Goal: Task Accomplishment & Management: Use online tool/utility

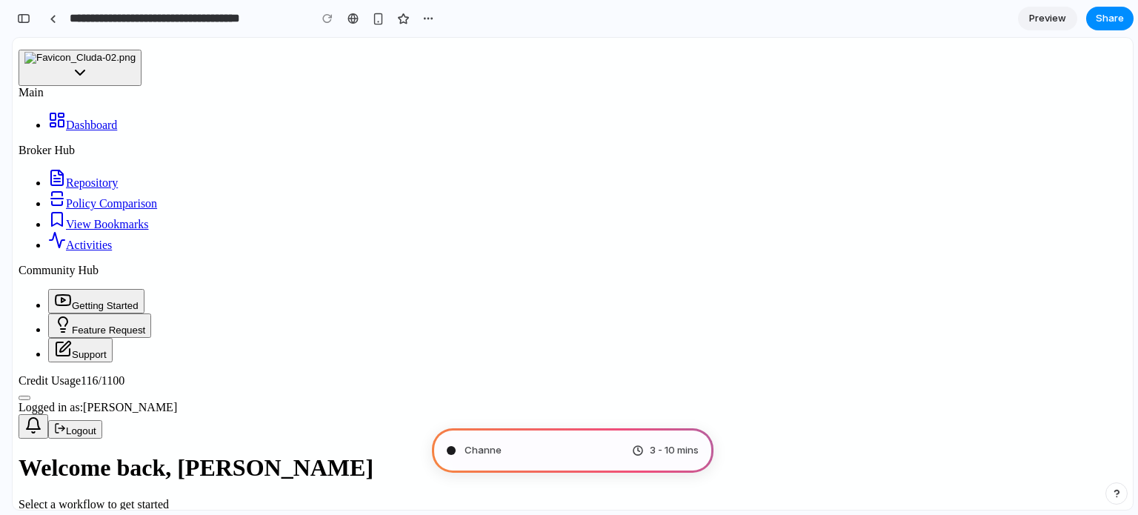
type input "**********"
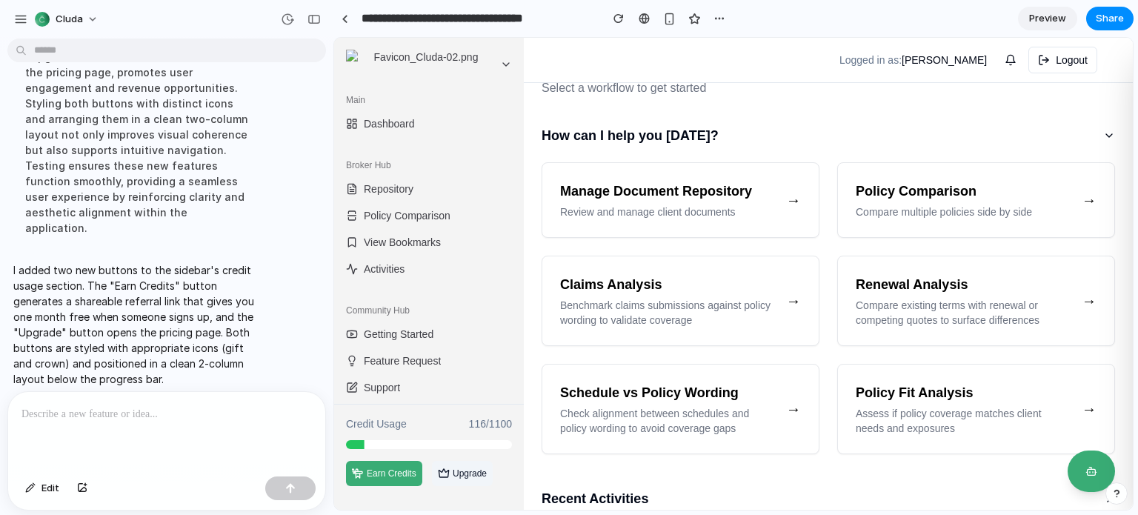
scroll to position [73, 0]
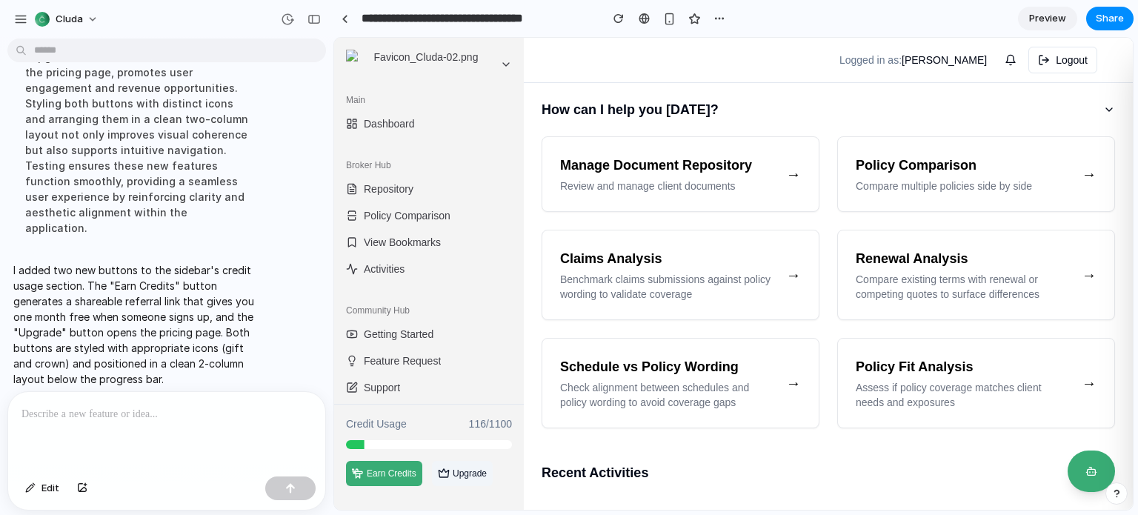
click at [1040, 21] on span "Preview" at bounding box center [1047, 18] width 37 height 15
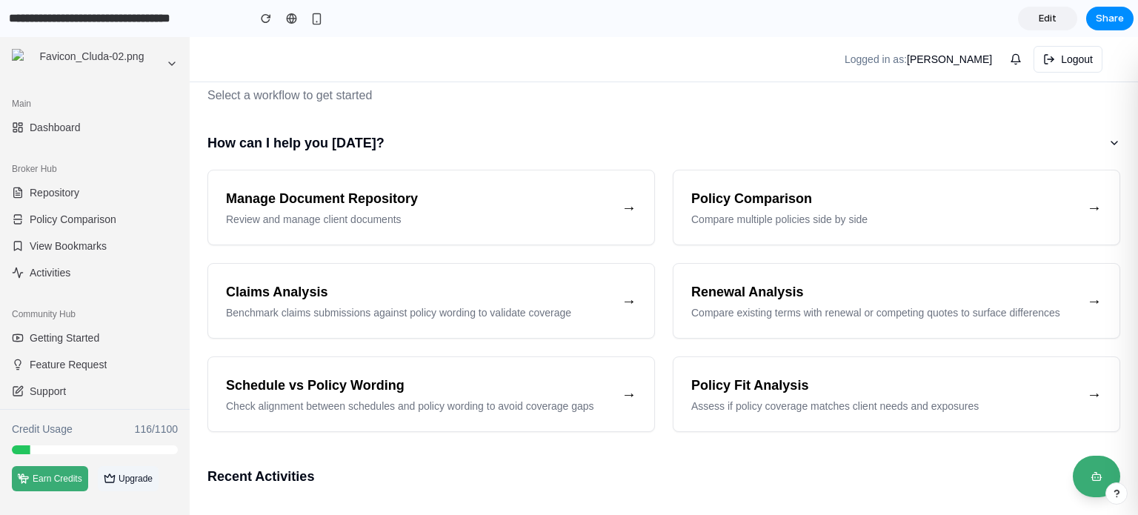
scroll to position [3, 0]
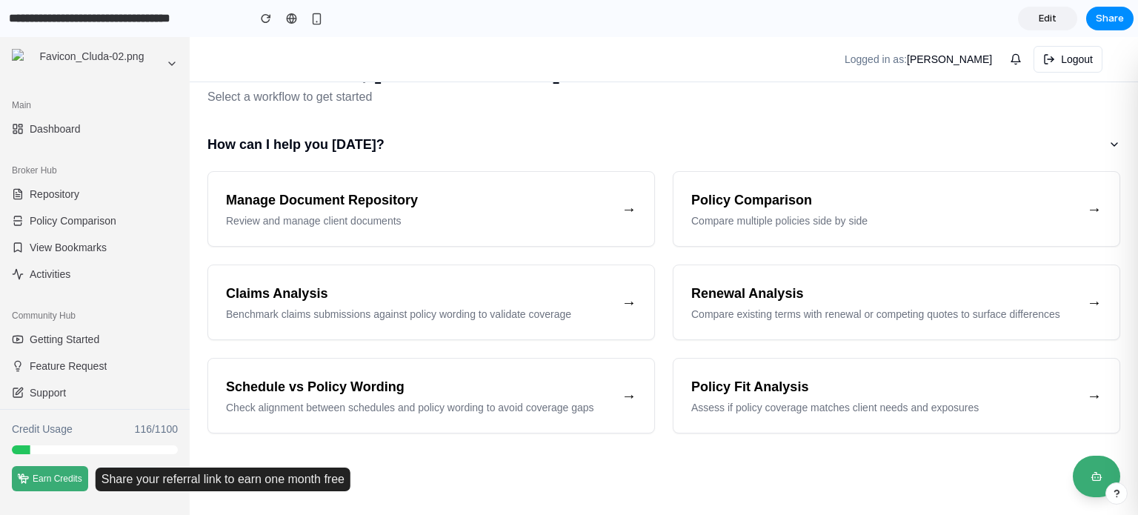
click at [59, 479] on span "Earn Credits" at bounding box center [58, 478] width 50 height 13
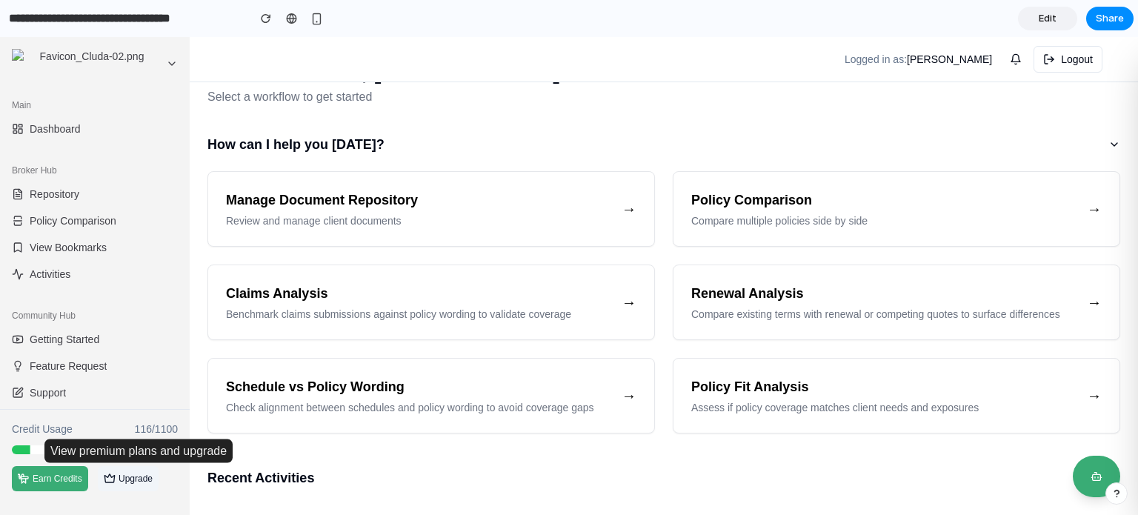
click at [122, 475] on span "Upgrade" at bounding box center [136, 478] width 34 height 13
